Goal: Task Accomplishment & Management: Manage account settings

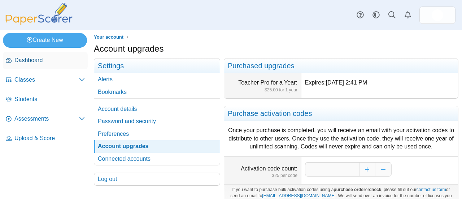
click at [42, 60] on span "Dashboard" at bounding box center [49, 60] width 70 height 8
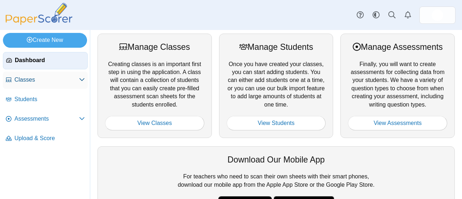
click at [40, 80] on span "Classes" at bounding box center [46, 80] width 65 height 8
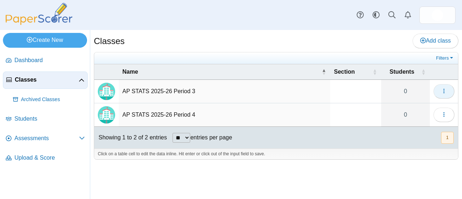
click at [446, 90] on icon "button" at bounding box center [444, 91] width 6 height 6
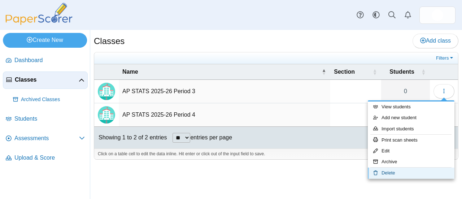
click at [397, 171] on link "Delete" at bounding box center [411, 172] width 87 height 11
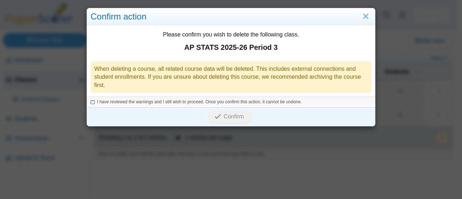
click at [91, 100] on icon at bounding box center [93, 101] width 4 height 4
click at [224, 115] on span "Confirm" at bounding box center [234, 116] width 20 height 6
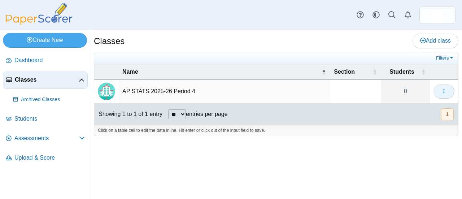
click at [447, 91] on button "button" at bounding box center [443, 91] width 21 height 14
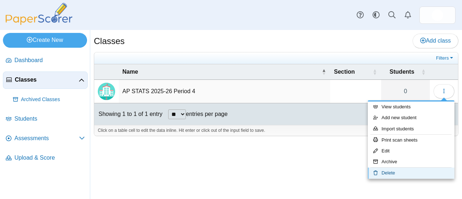
click at [385, 173] on link "Delete" at bounding box center [411, 172] width 87 height 11
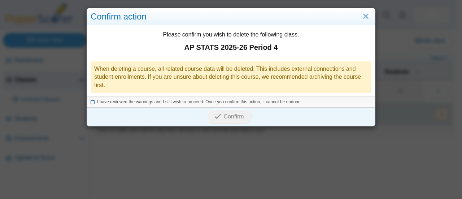
click at [122, 101] on span "I have reviewed the warnings and I still wish to proceed. Once you confirm this…" at bounding box center [199, 101] width 205 height 5
click at [225, 117] on span "Confirm" at bounding box center [234, 116] width 20 height 6
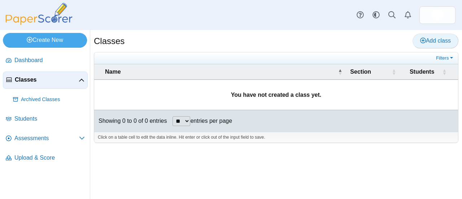
click at [439, 39] on span "Add class" at bounding box center [435, 41] width 31 height 6
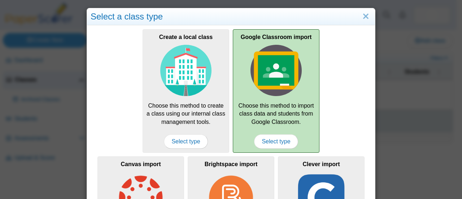
click at [286, 71] on img at bounding box center [275, 70] width 51 height 51
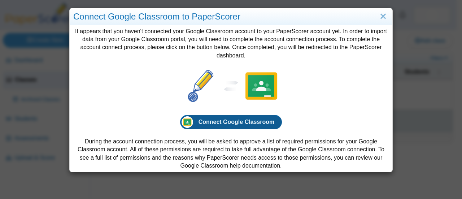
click at [248, 119] on span "Connect Google Classroom" at bounding box center [236, 122] width 76 height 6
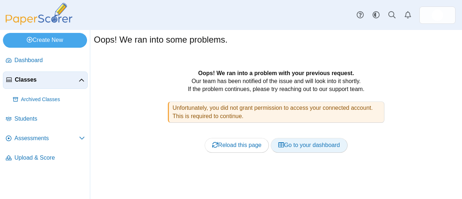
click at [306, 145] on link "Go to your dashboard" at bounding box center [309, 145] width 77 height 14
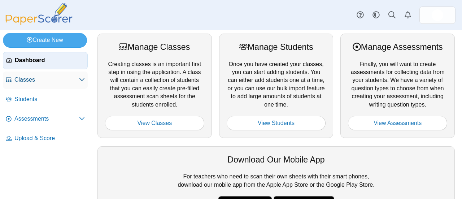
click at [30, 79] on span "Classes" at bounding box center [46, 80] width 65 height 8
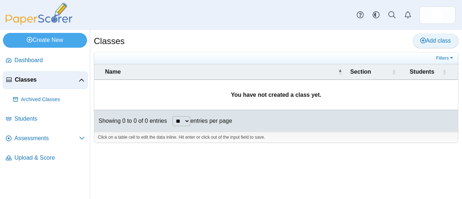
click at [436, 44] on link "Add class" at bounding box center [435, 41] width 46 height 14
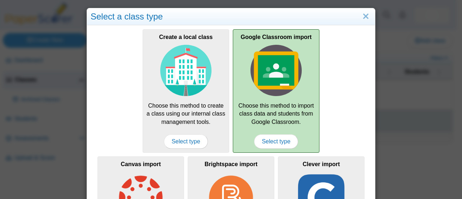
click at [267, 80] on img at bounding box center [275, 70] width 51 height 51
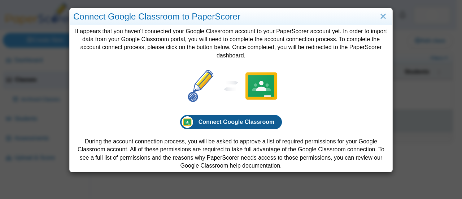
click at [253, 125] on span "Connect Google Classroom" at bounding box center [236, 122] width 76 height 6
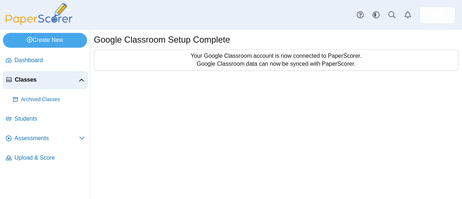
click at [35, 77] on span "Classes" at bounding box center [47, 80] width 64 height 8
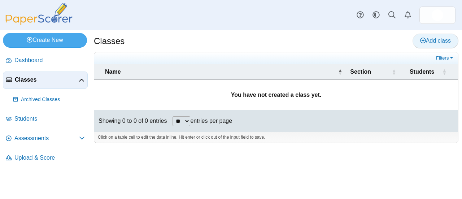
click at [430, 38] on span "Add class" at bounding box center [435, 41] width 31 height 6
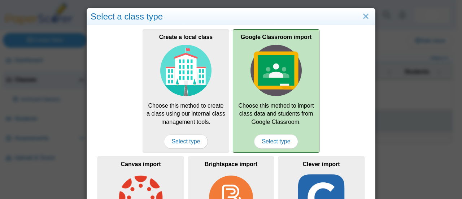
click at [268, 73] on img at bounding box center [275, 70] width 51 height 51
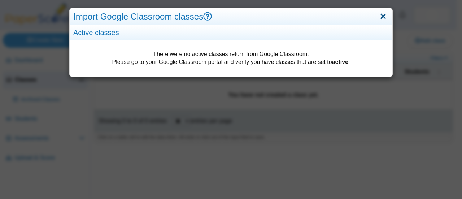
click at [377, 17] on link "Close" at bounding box center [382, 16] width 11 height 12
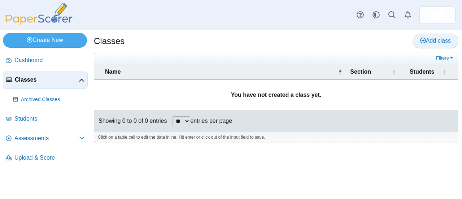
click at [431, 39] on span "Add class" at bounding box center [435, 41] width 31 height 6
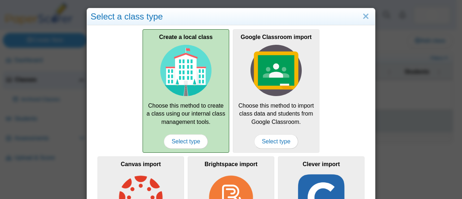
click at [188, 111] on div "Create a local class Choose this method to create a class using our internal cl…" at bounding box center [186, 90] width 87 height 123
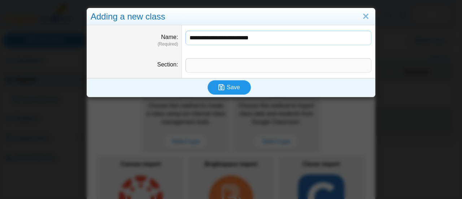
type input "**********"
click at [229, 85] on span "Save" at bounding box center [233, 87] width 13 height 6
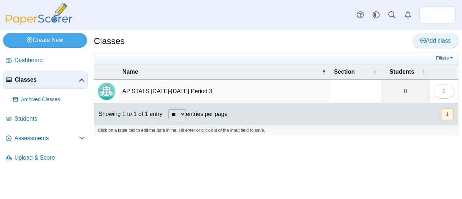
click at [438, 44] on span "Add class" at bounding box center [435, 41] width 31 height 6
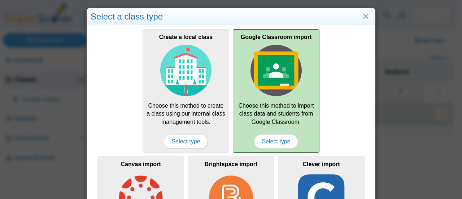
click at [270, 91] on img at bounding box center [275, 70] width 51 height 51
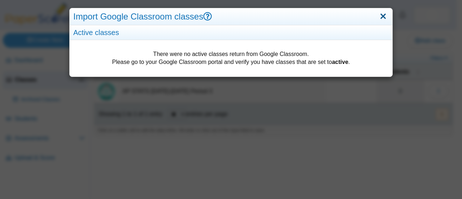
click at [377, 16] on link "Close" at bounding box center [382, 16] width 11 height 12
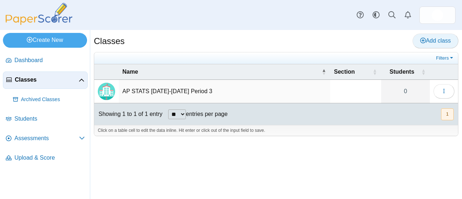
click at [436, 38] on span "Add class" at bounding box center [435, 41] width 31 height 6
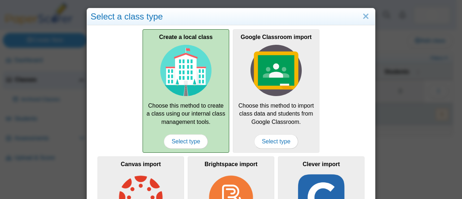
click at [189, 71] on img at bounding box center [185, 70] width 51 height 51
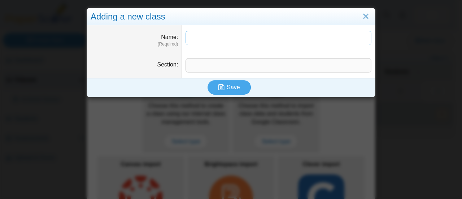
paste input "**********"
type input "**********"
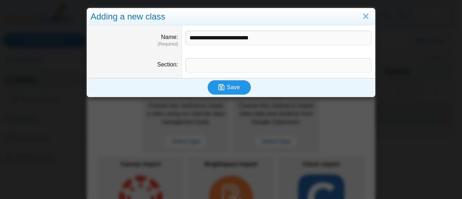
click at [228, 84] on span "Save" at bounding box center [233, 87] width 13 height 6
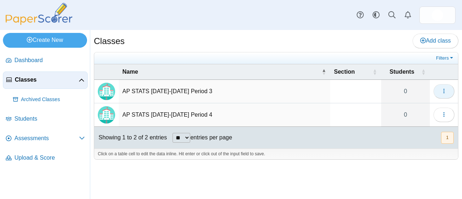
click at [445, 89] on icon "button" at bounding box center [444, 91] width 6 height 6
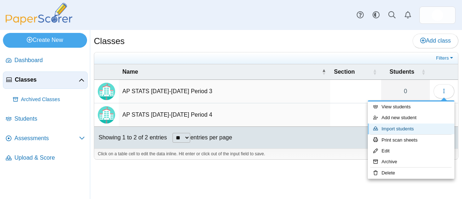
click at [405, 128] on link "Import students" at bounding box center [411, 128] width 87 height 11
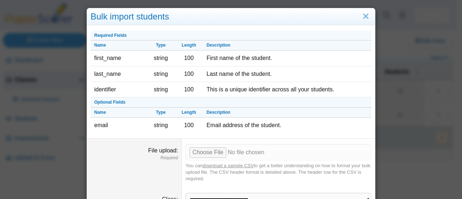
click at [233, 164] on link "download a sample CSV" at bounding box center [227, 165] width 51 height 5
click at [364, 14] on link "Close" at bounding box center [365, 16] width 11 height 12
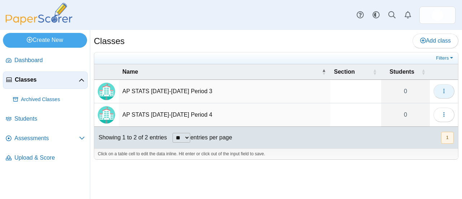
click at [447, 87] on button "button" at bounding box center [443, 91] width 21 height 14
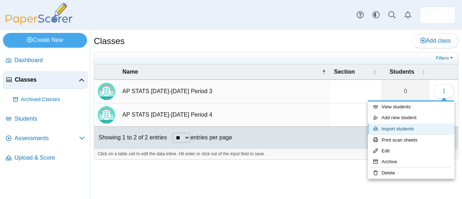
click at [422, 125] on link "Import students" at bounding box center [411, 128] width 87 height 11
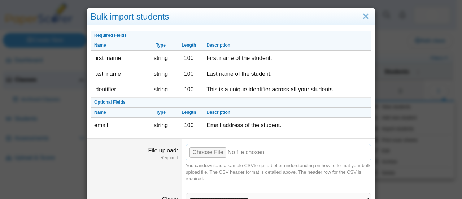
click at [213, 152] on input "File upload" at bounding box center [278, 152] width 186 height 16
type input "**********"
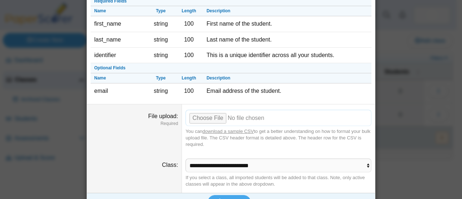
scroll to position [49, 0]
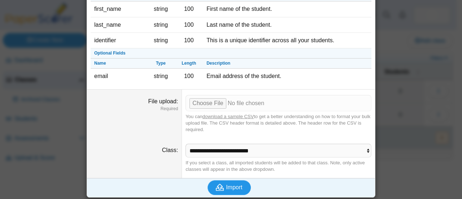
click at [241, 185] on button "Import" at bounding box center [228, 187] width 43 height 14
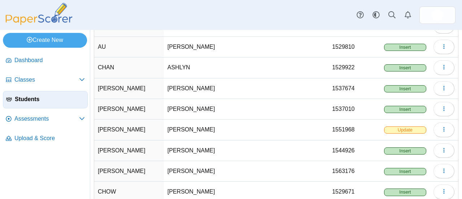
scroll to position [108, 0]
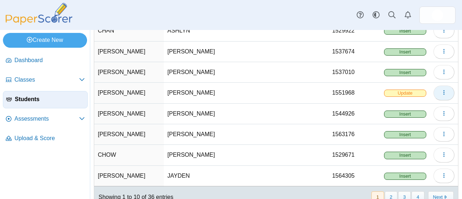
click at [441, 89] on icon "button" at bounding box center [444, 92] width 6 height 6
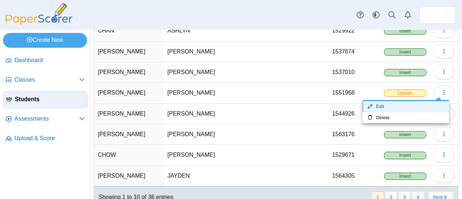
click at [382, 104] on link "Edit" at bounding box center [405, 106] width 87 height 11
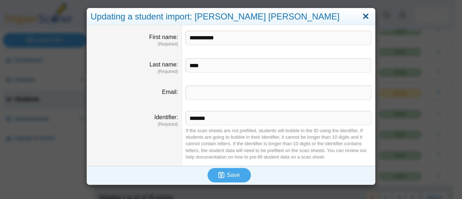
click at [366, 14] on link "Close" at bounding box center [365, 16] width 11 height 12
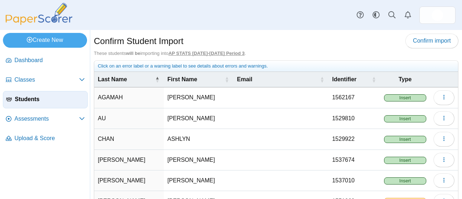
scroll to position [131, 0]
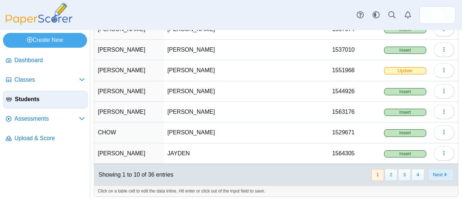
click at [434, 169] on button "Next" at bounding box center [441, 175] width 26 height 12
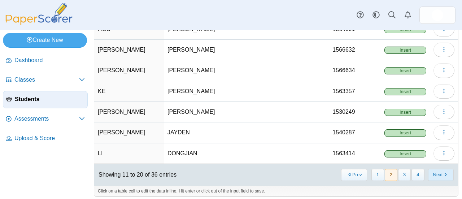
click at [440, 173] on button "Next" at bounding box center [441, 175] width 26 height 12
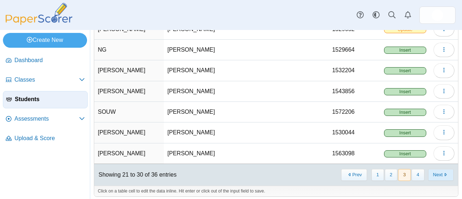
click at [434, 170] on button "Next" at bounding box center [441, 175] width 26 height 12
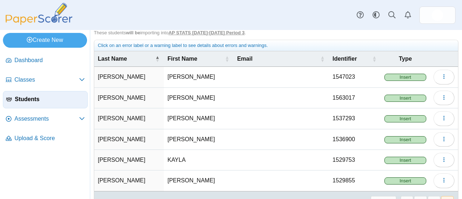
scroll to position [0, 0]
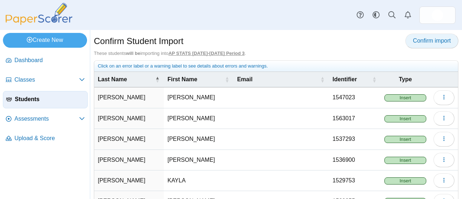
click at [428, 41] on span "Confirm import" at bounding box center [432, 41] width 38 height 6
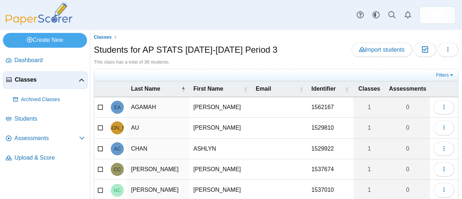
click at [35, 79] on span "Classes" at bounding box center [47, 80] width 64 height 8
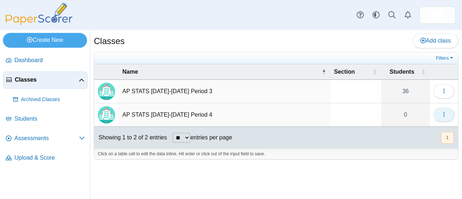
click at [450, 109] on button "button" at bounding box center [443, 115] width 21 height 14
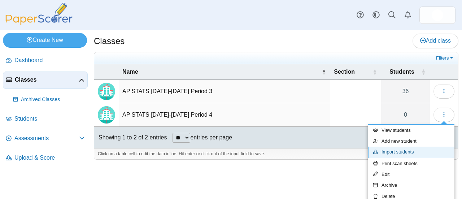
click at [393, 148] on link "Import students" at bounding box center [411, 151] width 87 height 11
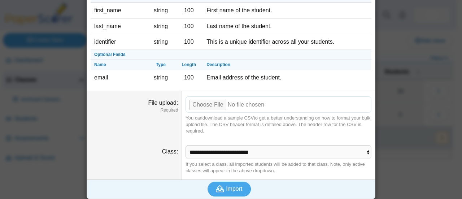
scroll to position [49, 0]
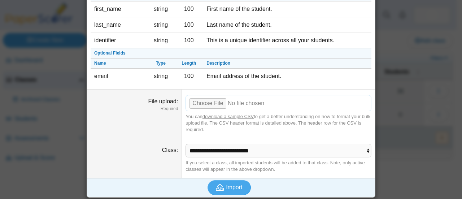
click at [205, 102] on input "File upload" at bounding box center [278, 103] width 186 height 16
type input "**********"
click at [232, 185] on span "Import" at bounding box center [234, 187] width 16 height 6
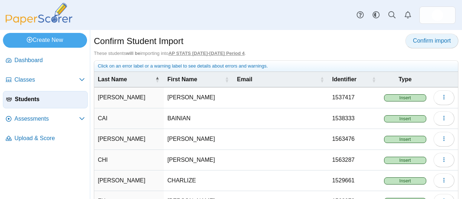
click at [425, 39] on span "Confirm import" at bounding box center [432, 41] width 38 height 6
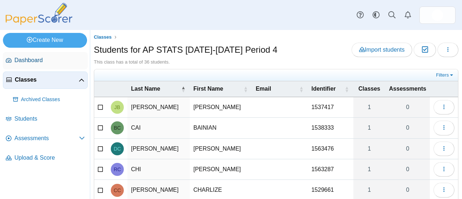
click at [38, 62] on span "Dashboard" at bounding box center [49, 60] width 70 height 8
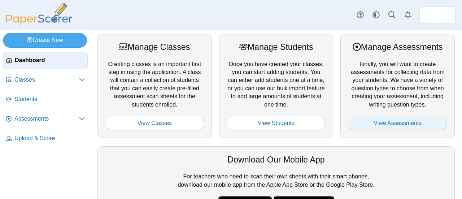
click at [385, 121] on link "View Assessments" at bounding box center [397, 123] width 99 height 14
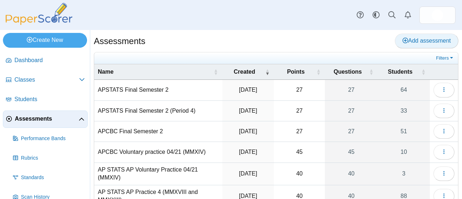
click at [417, 40] on span "Add assessment" at bounding box center [426, 41] width 48 height 6
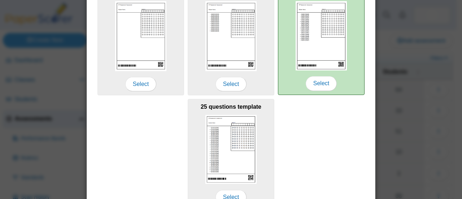
scroll to position [150, 0]
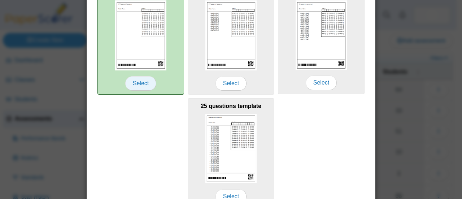
type input "**********"
click at [137, 81] on span "Select" at bounding box center [140, 83] width 31 height 14
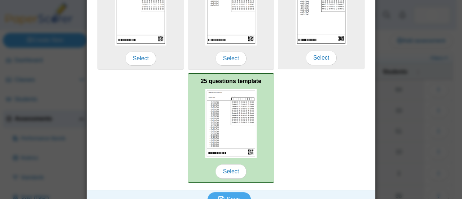
scroll to position [187, 0]
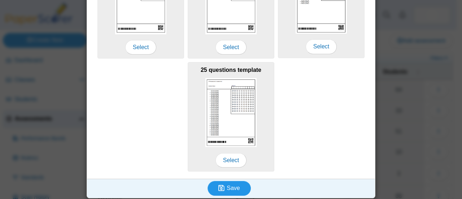
click at [219, 187] on icon "submit" at bounding box center [221, 187] width 6 height 7
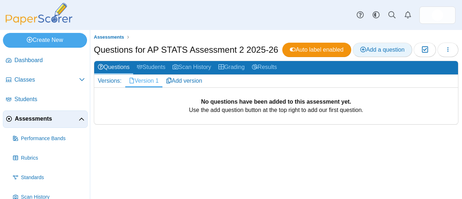
click at [387, 47] on span "Add a question" at bounding box center [382, 50] width 44 height 6
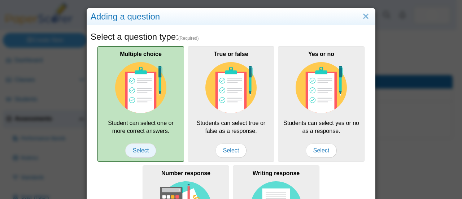
click at [138, 143] on span "Select" at bounding box center [140, 150] width 31 height 14
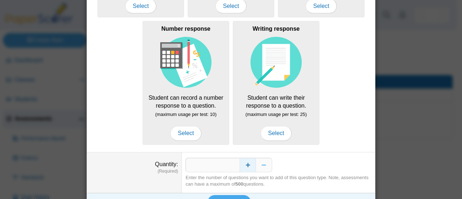
scroll to position [159, 0]
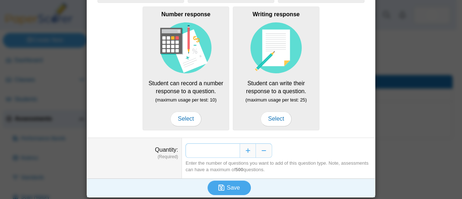
click at [232, 148] on input "*" at bounding box center [212, 150] width 54 height 14
type input "**"
click at [240, 188] on button "Save" at bounding box center [228, 187] width 43 height 14
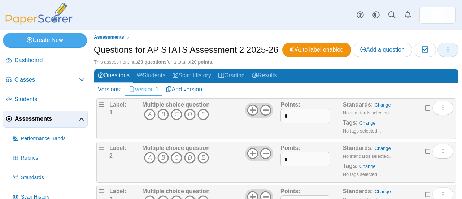
click at [446, 51] on button "button" at bounding box center [447, 50] width 21 height 14
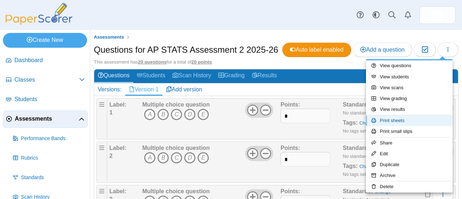
click at [411, 121] on link "Print sheets" at bounding box center [409, 120] width 87 height 11
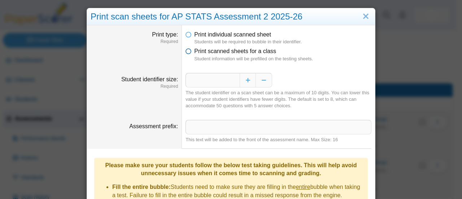
click at [188, 52] on icon at bounding box center [188, 49] width 6 height 5
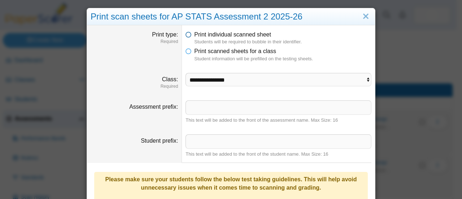
click at [188, 35] on icon at bounding box center [188, 33] width 6 height 5
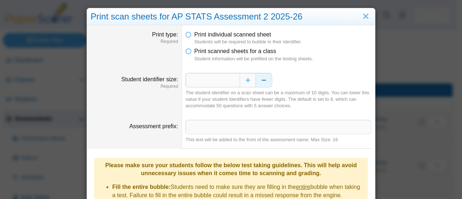
click at [262, 80] on button "Decrease" at bounding box center [264, 80] width 16 height 14
type input "*"
click at [249, 130] on input "Assessment prefix" at bounding box center [278, 127] width 186 height 14
type input "**********"
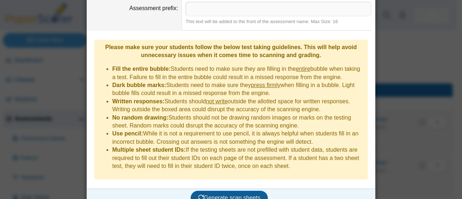
click at [242, 194] on span "Generate scan sheets" at bounding box center [229, 197] width 62 height 6
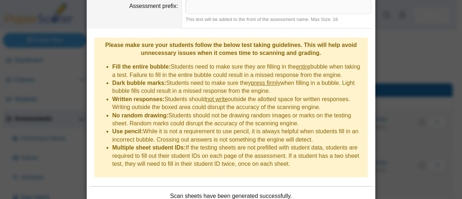
scroll to position [176, 0]
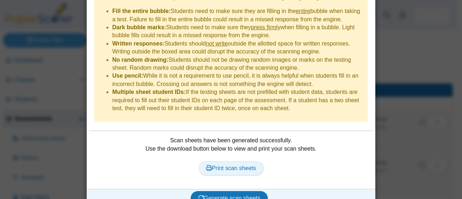
click at [237, 161] on link "Print scan sheets" at bounding box center [230, 168] width 65 height 14
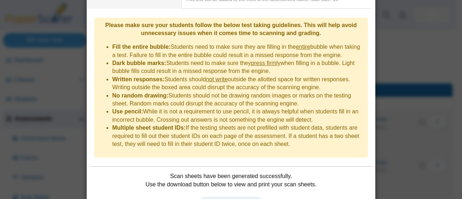
scroll to position [0, 0]
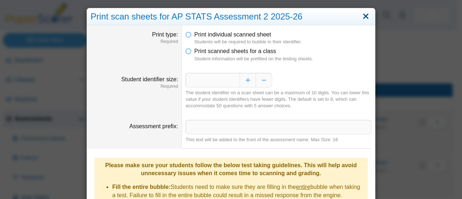
click at [365, 15] on link "Close" at bounding box center [365, 16] width 11 height 12
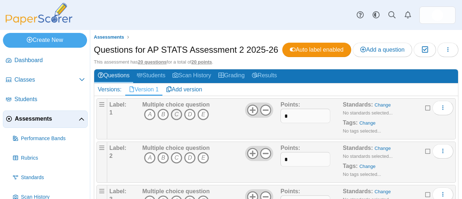
click at [177, 111] on icon "C" at bounding box center [177, 115] width 12 height 12
click at [201, 156] on icon "E" at bounding box center [203, 158] width 12 height 12
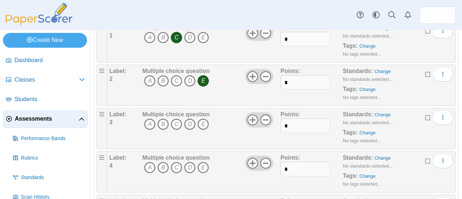
scroll to position [144, 0]
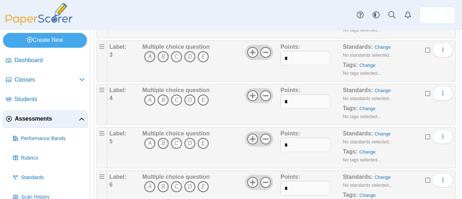
click at [149, 54] on icon "A" at bounding box center [150, 57] width 12 height 12
click at [188, 99] on icon "D" at bounding box center [190, 100] width 12 height 12
drag, startPoint x: 204, startPoint y: 143, endPoint x: 202, endPoint y: 146, distance: 3.9
click at [204, 143] on icon "E" at bounding box center [203, 143] width 12 height 12
click at [174, 186] on icon "C" at bounding box center [177, 187] width 12 height 12
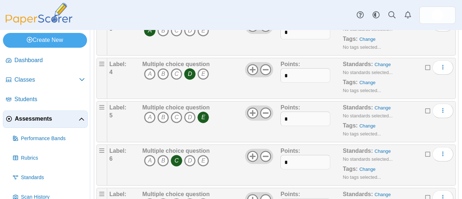
scroll to position [253, 0]
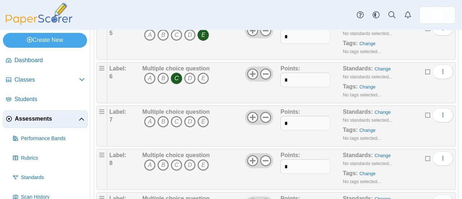
click at [205, 119] on icon "E" at bounding box center [203, 122] width 12 height 12
click at [148, 161] on icon "A" at bounding box center [150, 165] width 12 height 12
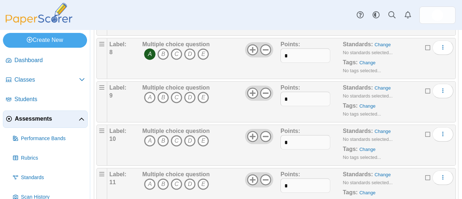
scroll to position [397, 0]
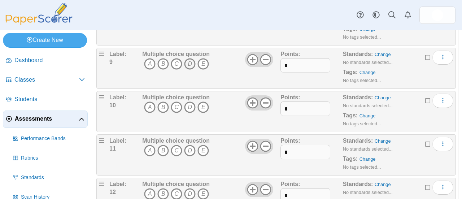
click at [193, 60] on icon "D" at bounding box center [190, 64] width 12 height 12
drag, startPoint x: 163, startPoint y: 101, endPoint x: 163, endPoint y: 113, distance: 11.5
click at [164, 101] on icon "B" at bounding box center [163, 107] width 12 height 12
click at [162, 147] on icon "B" at bounding box center [163, 151] width 12 height 12
click at [163, 191] on icon "B" at bounding box center [163, 194] width 12 height 12
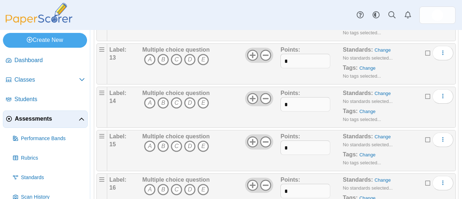
scroll to position [577, 0]
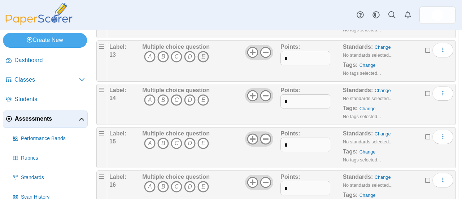
click at [203, 51] on icon "E" at bounding box center [203, 57] width 12 height 12
click at [152, 96] on icon "A" at bounding box center [150, 100] width 12 height 12
click at [174, 139] on icon "C" at bounding box center [177, 143] width 12 height 12
click at [204, 181] on icon "E" at bounding box center [203, 187] width 12 height 12
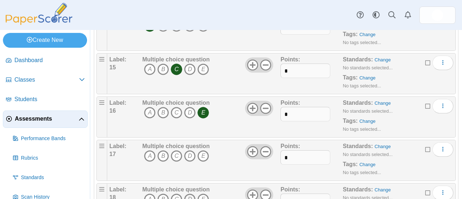
scroll to position [722, 0]
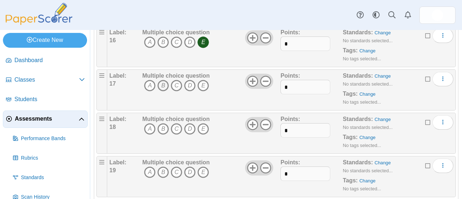
click at [161, 80] on icon "B" at bounding box center [163, 86] width 12 height 12
click at [189, 124] on icon "D" at bounding box center [190, 129] width 12 height 12
click at [201, 166] on icon "E" at bounding box center [203, 172] width 12 height 12
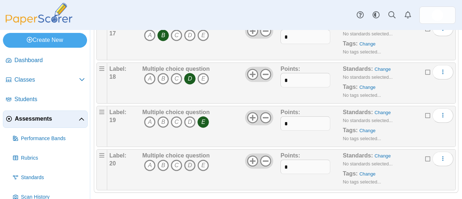
scroll to position [774, 0]
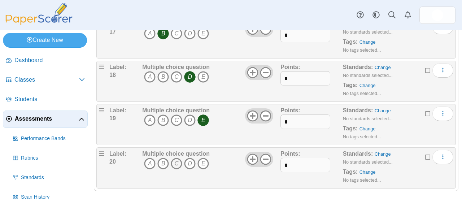
click at [175, 158] on icon "C" at bounding box center [177, 164] width 12 height 12
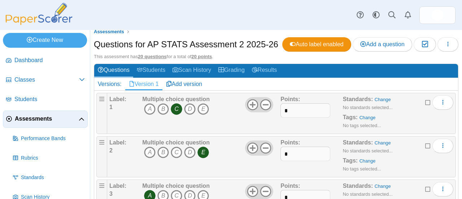
scroll to position [0, 0]
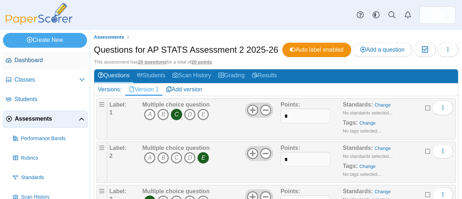
click at [28, 67] on link "Dashboard" at bounding box center [45, 60] width 85 height 17
